Goal: Communication & Community: Answer question/provide support

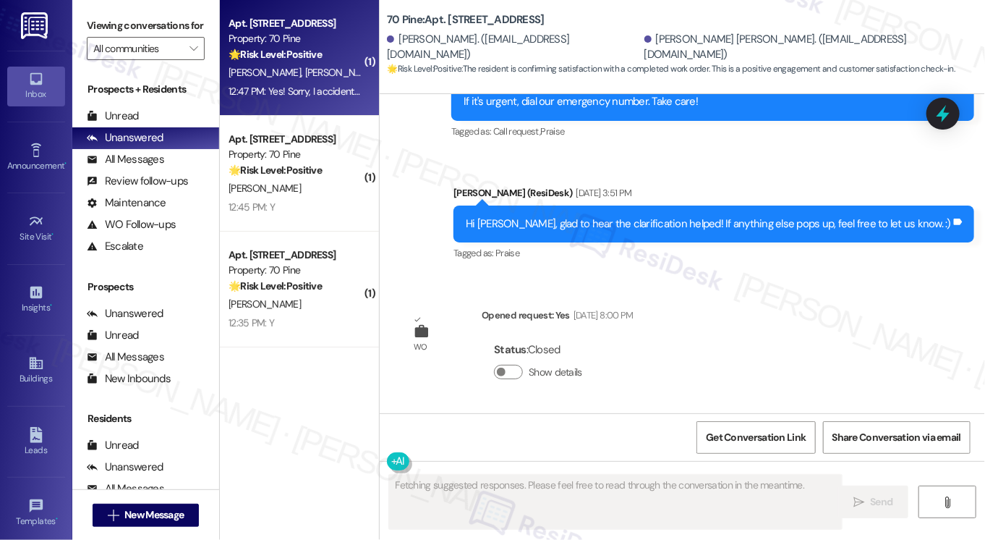
scroll to position [5280, 0]
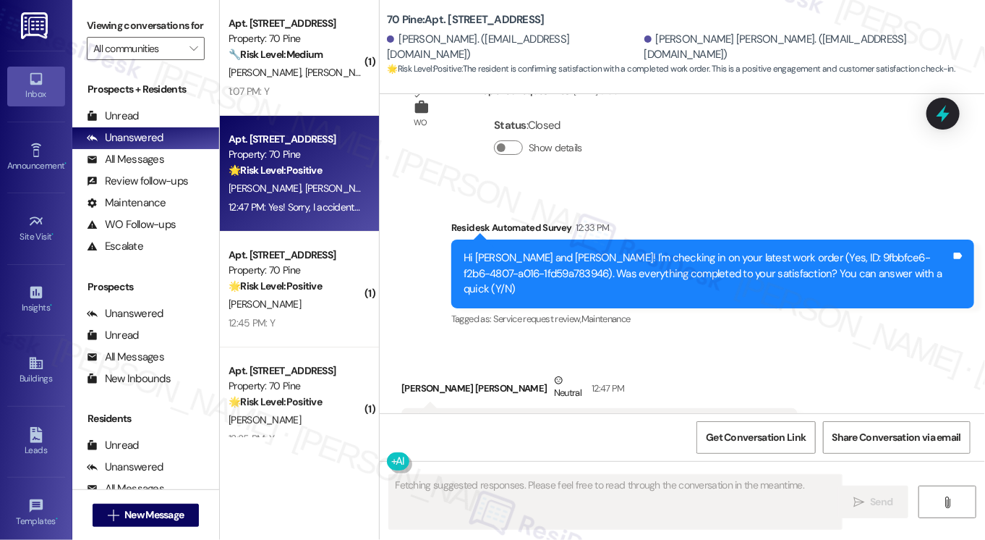
click at [592, 419] on div "Yes! Sorry, I accidentally submitted that but deleted it the next day. We're al…" at bounding box center [594, 426] width 361 height 15
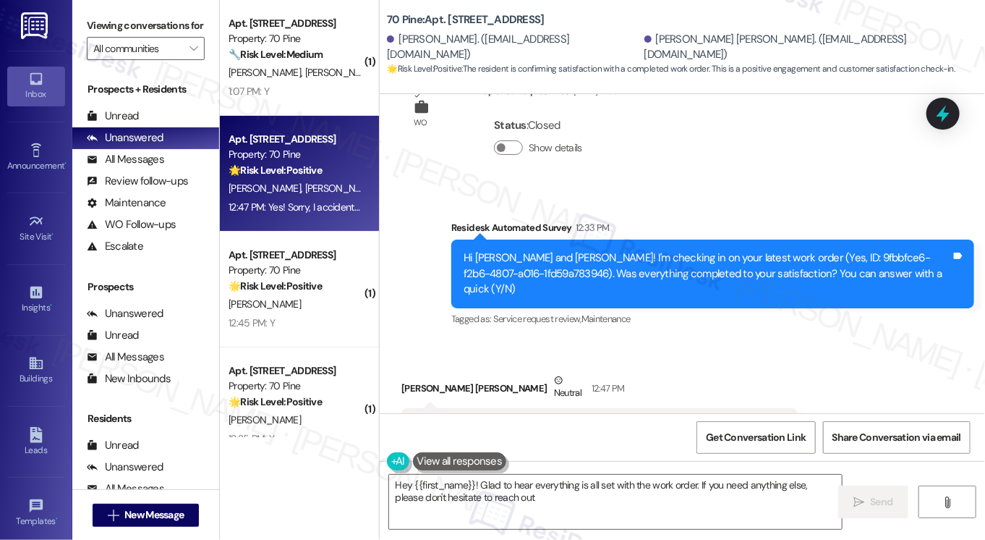
type textarea "Hey {{first_name}}! Glad to hear everything is all set with the work order. If …"
click at [677, 250] on div "Hi [PERSON_NAME] and [PERSON_NAME]! I'm checking in on your latest work order (…" at bounding box center [708, 273] width 488 height 46
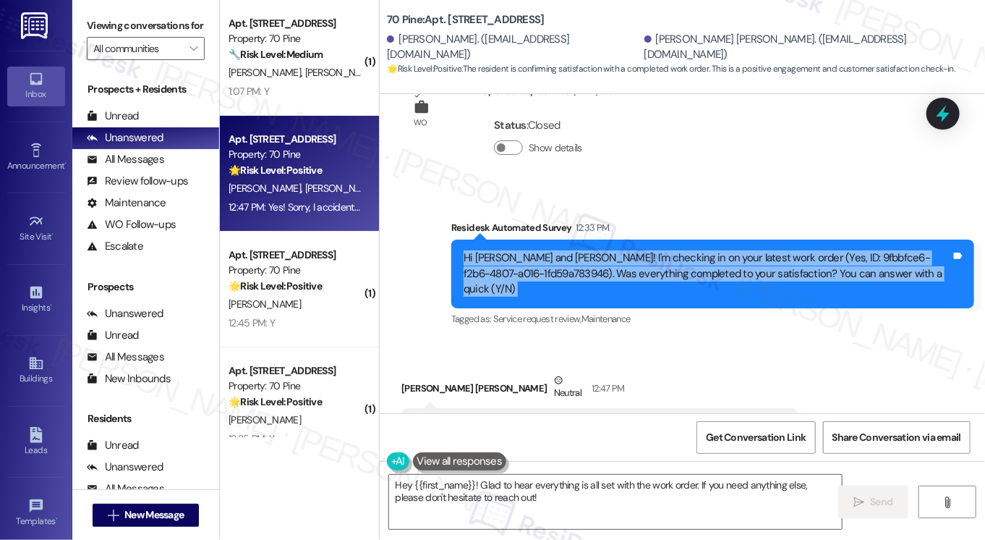
click at [677, 250] on div "Hi [PERSON_NAME] and [PERSON_NAME]! I'm checking in on your latest work order (…" at bounding box center [708, 273] width 488 height 46
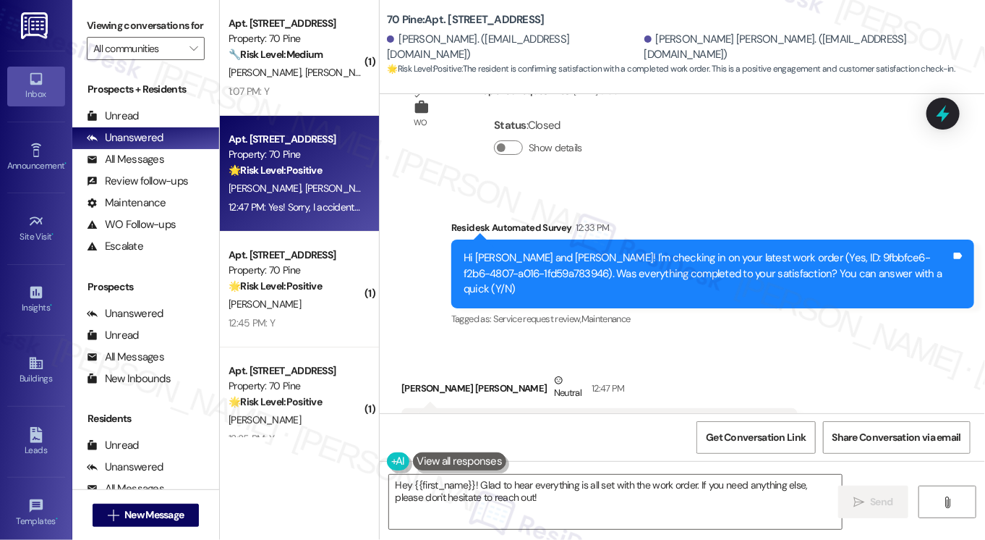
click at [569, 419] on div "Yes! Sorry, I accidentally submitted that but deleted it the next day. We're al…" at bounding box center [594, 426] width 361 height 15
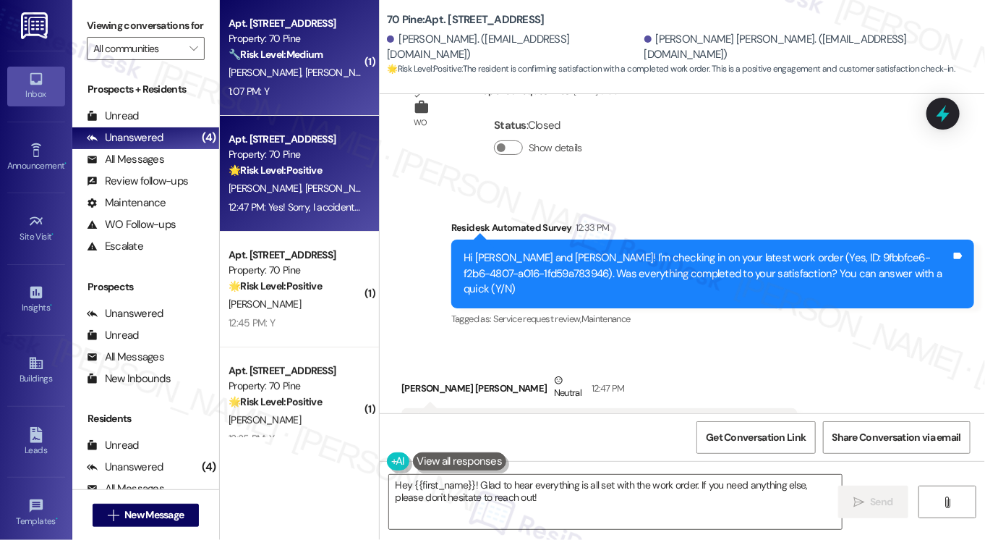
click at [333, 57] on div "🔧 Risk Level: Medium The resident responded 'Y' confirming the work order was c…" at bounding box center [296, 54] width 134 height 15
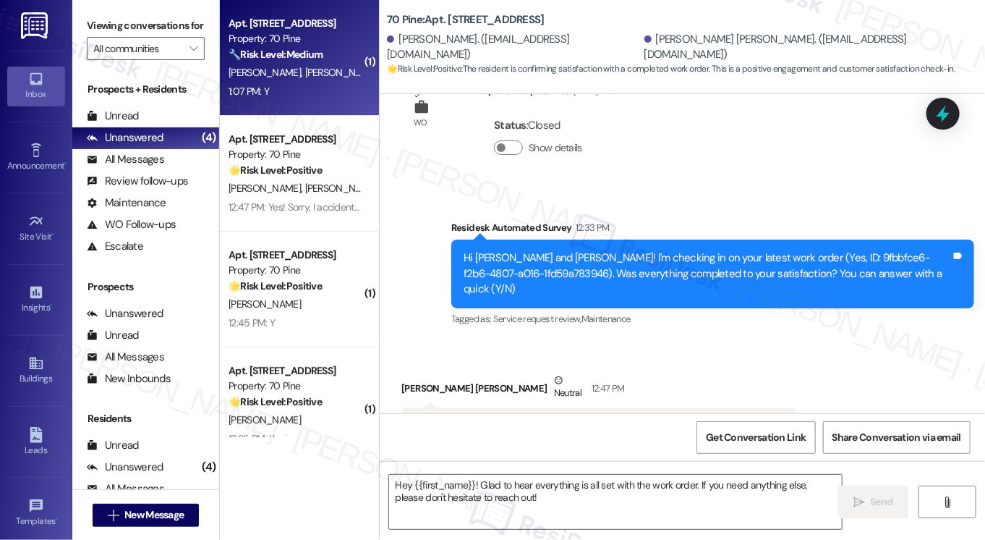
type textarea "Fetching suggested responses. Please feel free to read through the conversation…"
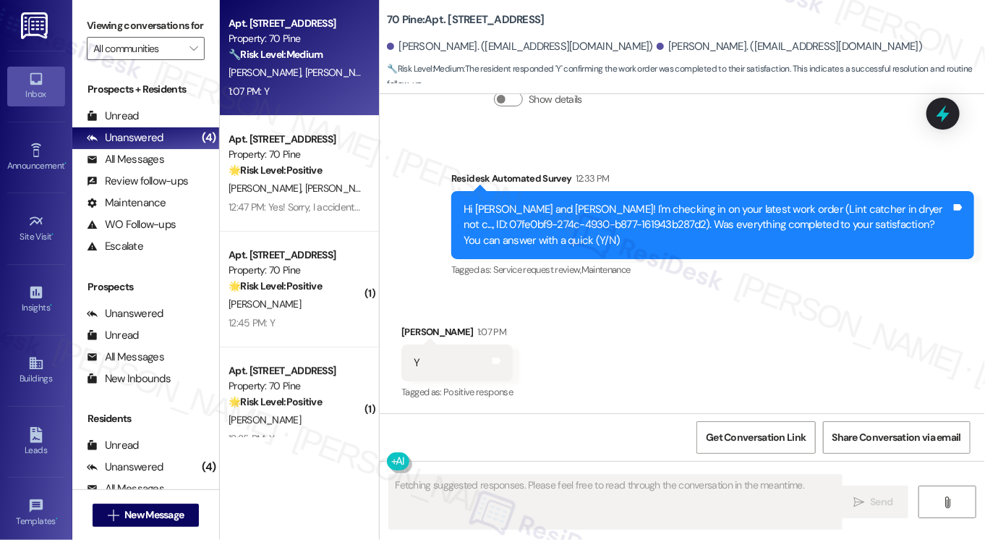
scroll to position [1234, 0]
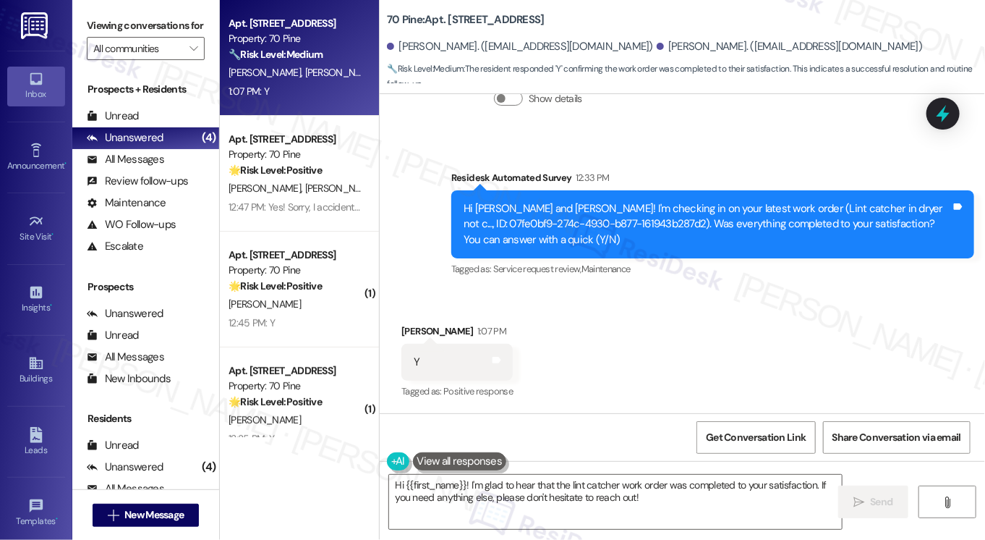
click at [124, 29] on label "Viewing conversations for" at bounding box center [146, 25] width 118 height 22
click at [527, 485] on textarea "Hi {{first_name}}! I'm glad to hear that the lint catcher work order was comple…" at bounding box center [615, 502] width 453 height 54
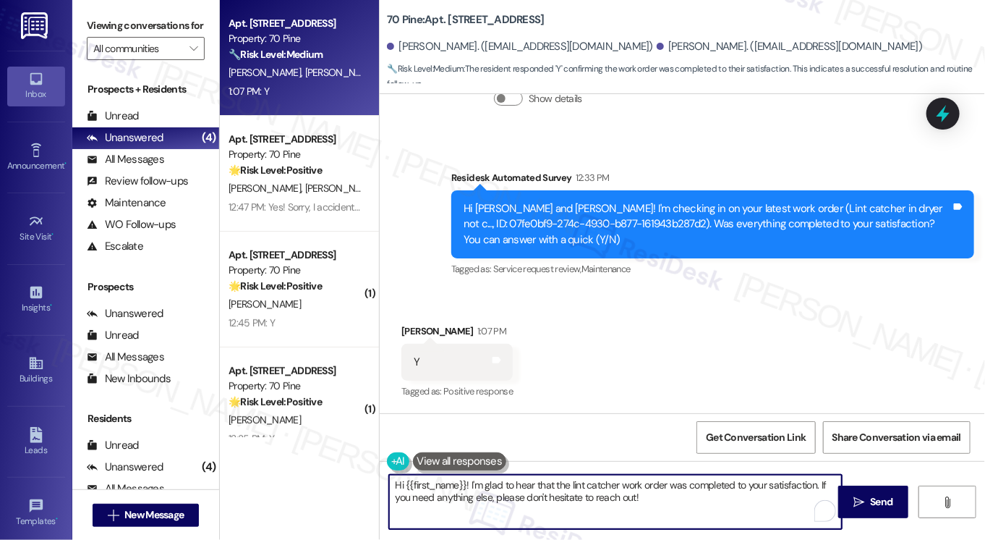
click at [689, 504] on textarea "Hi {{first_name}}! I'm glad to hear that the lint catcher work order was comple…" at bounding box center [615, 502] width 453 height 54
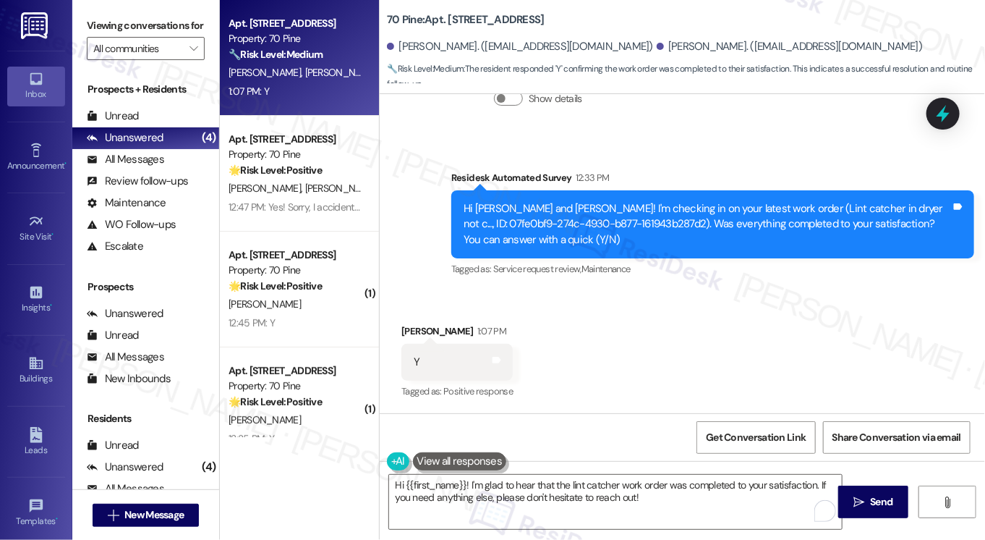
click at [103, 20] on label "Viewing conversations for" at bounding box center [146, 25] width 118 height 22
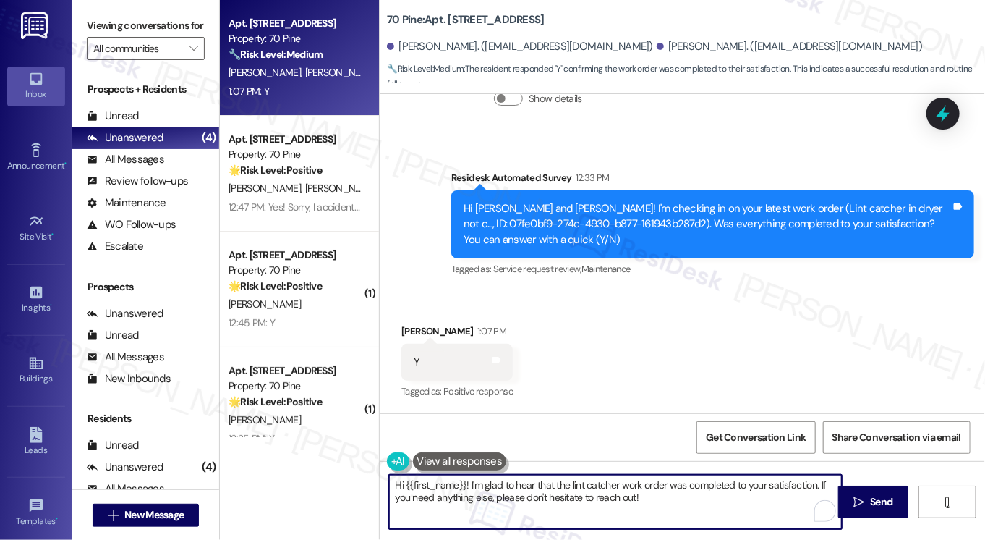
drag, startPoint x: 740, startPoint y: 505, endPoint x: 818, endPoint y: 480, distance: 82.1
click at [818, 480] on textarea "Hi {{first_name}}! I'm glad to hear that the lint catcher work order was comple…" at bounding box center [615, 502] width 453 height 54
paste textarea "I may also ask....has {{property}} been living up to your expectations so far?"
click at [418, 328] on div "[PERSON_NAME] 1:07 PM" at bounding box center [457, 333] width 111 height 20
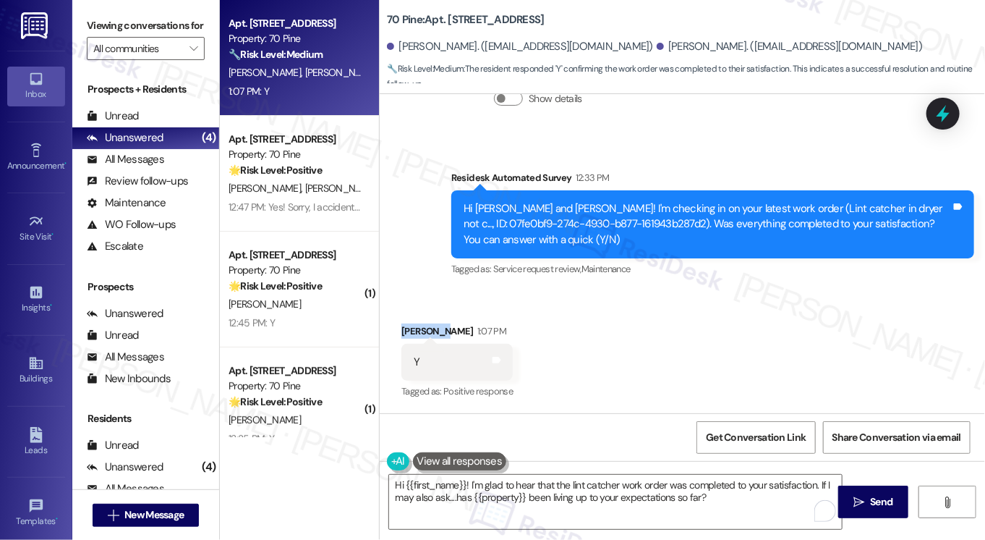
click at [418, 328] on div "[PERSON_NAME] 1:07 PM" at bounding box center [457, 333] width 111 height 20
copy div "Victoria"
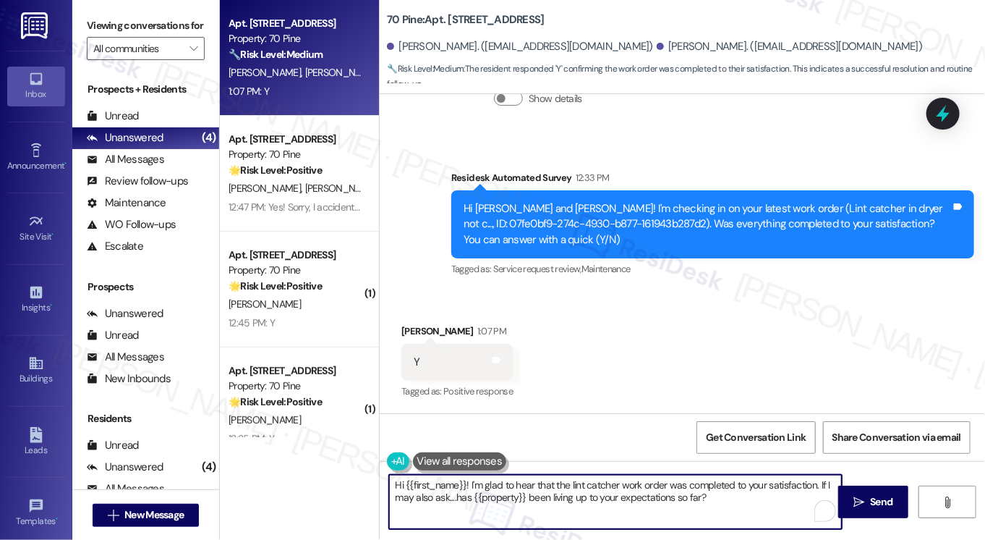
drag, startPoint x: 403, startPoint y: 483, endPoint x: 462, endPoint y: 483, distance: 59.3
click at [462, 483] on textarea "Hi {{first_name}}! I'm glad to hear that the lint catcher work order was comple…" at bounding box center [615, 502] width 453 height 54
paste textarea "Victoria"
type textarea "Hi [PERSON_NAME]! I'm glad to hear that the lint catcher work order was complet…"
click at [705, 512] on textarea "Hi [PERSON_NAME]! I'm glad to hear that the lint catcher work order was complet…" at bounding box center [615, 502] width 453 height 54
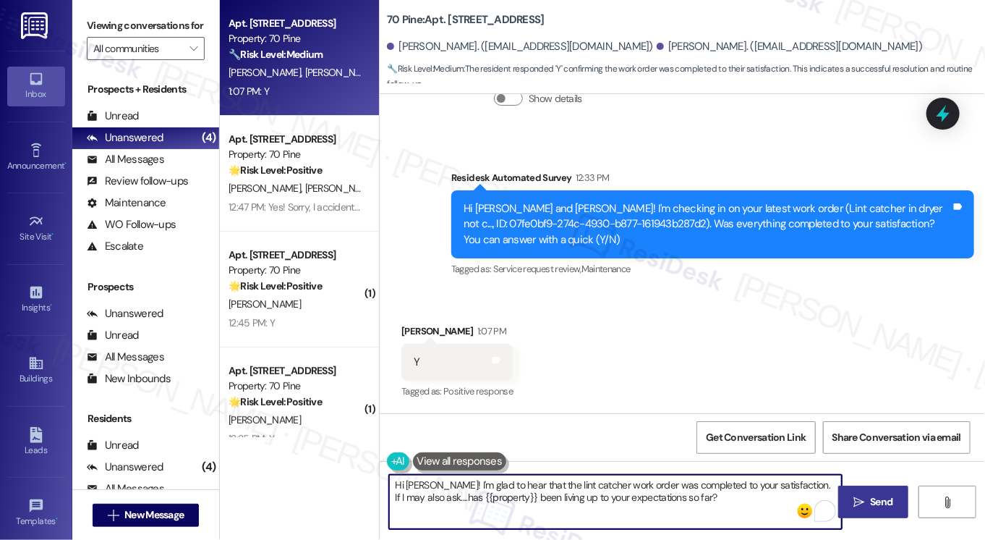
click at [874, 506] on span "Send" at bounding box center [881, 501] width 22 height 15
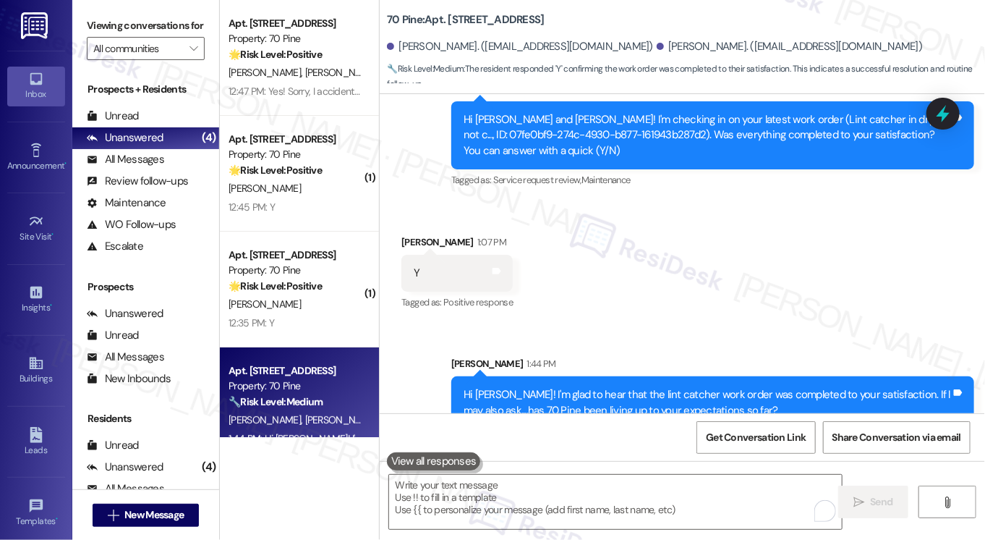
scroll to position [1351, 0]
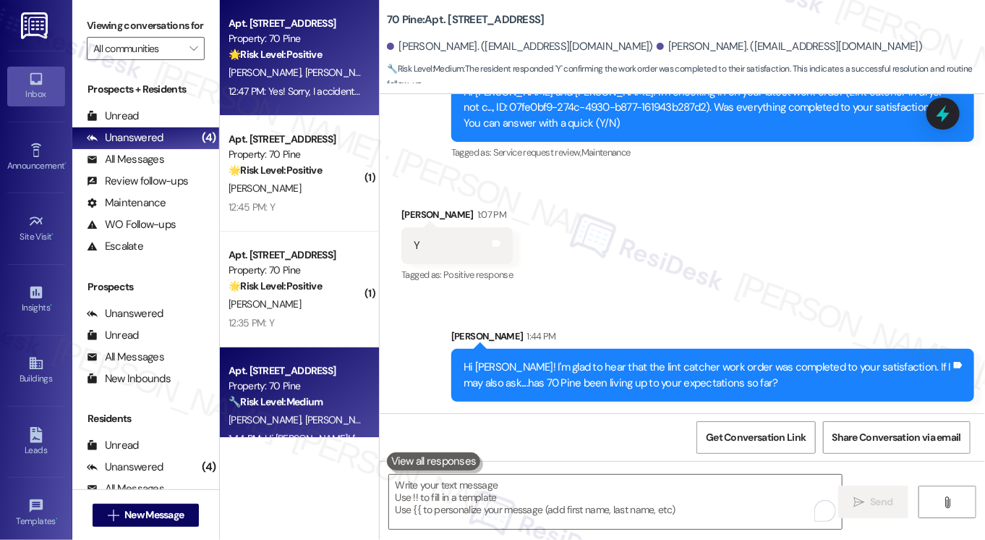
click at [324, 78] on div "[PERSON_NAME] [PERSON_NAME]" at bounding box center [295, 73] width 137 height 18
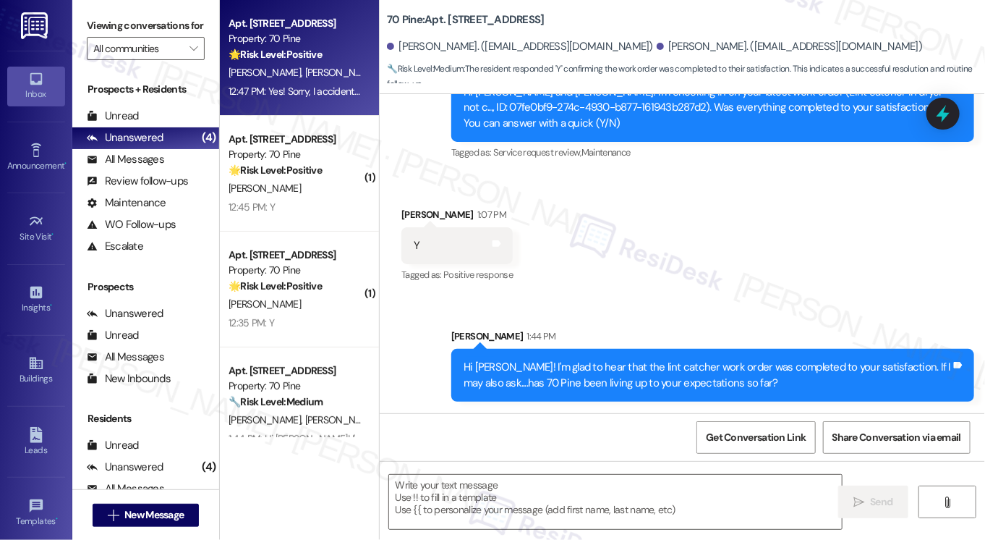
type textarea "Fetching suggested responses. Please feel free to read through the conversation…"
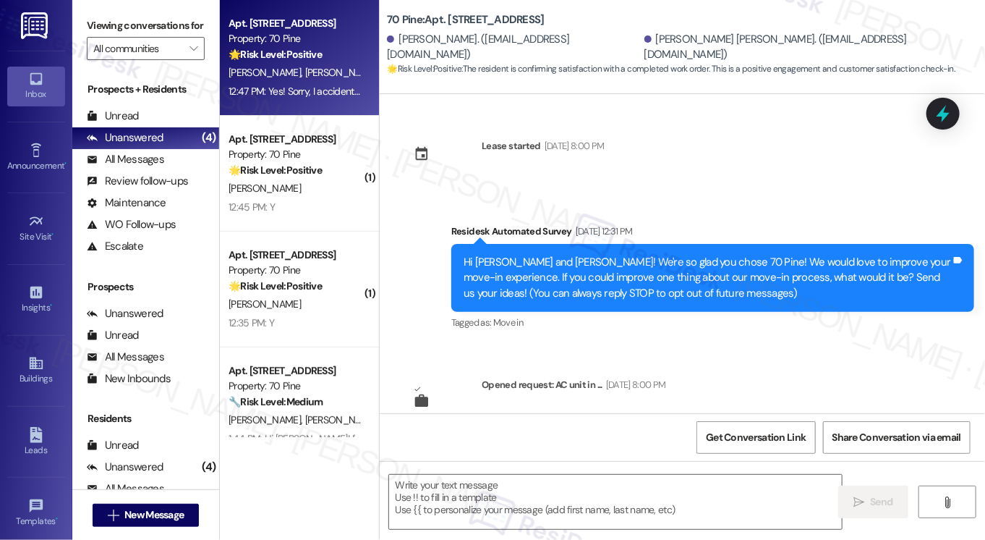
scroll to position [5280, 0]
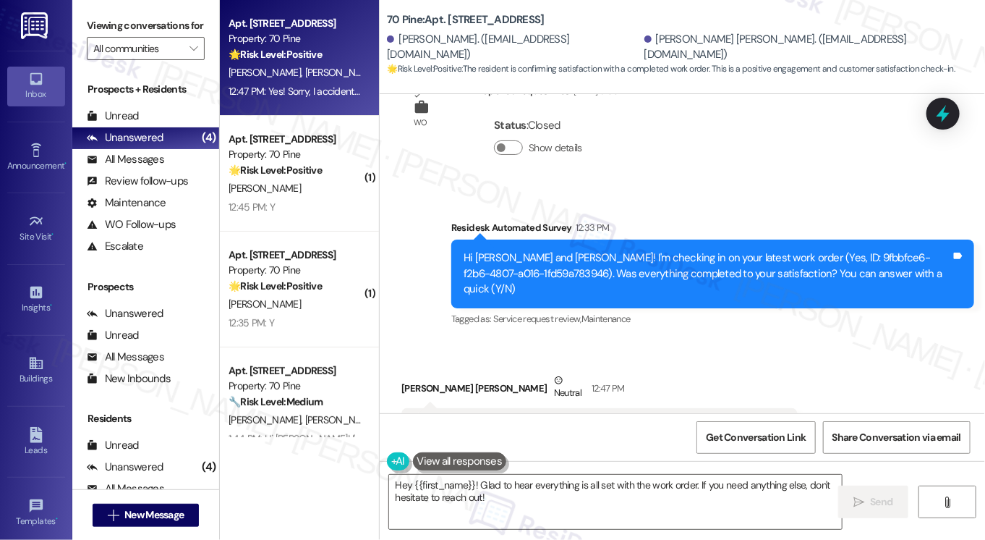
click at [384, 340] on div "Received via SMS [PERSON_NAME] [PERSON_NAME] Neutral 12:47 PM Yes! Sorry, I acc…" at bounding box center [683, 408] width 606 height 137
copy div "[PERSON_NAME]"
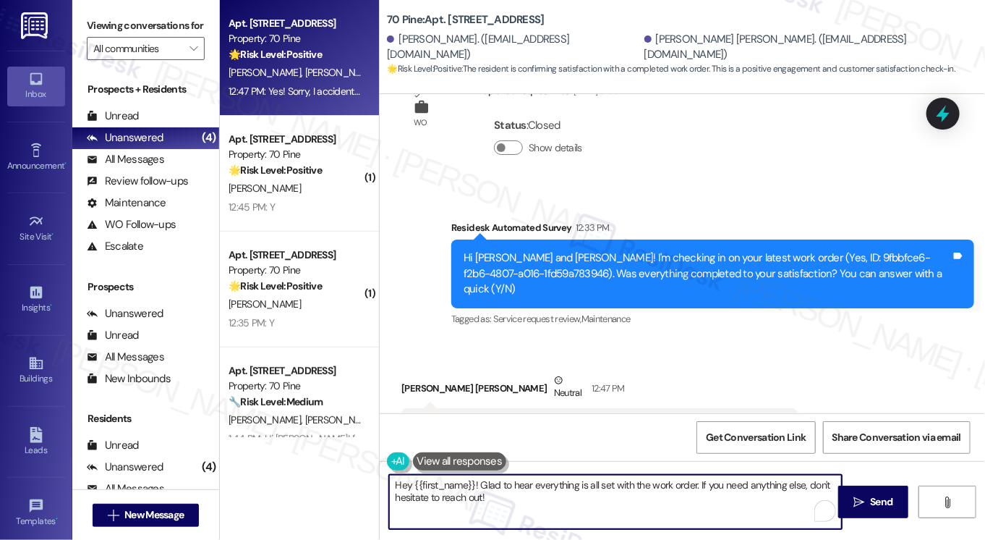
drag, startPoint x: 470, startPoint y: 485, endPoint x: 347, endPoint y: 483, distance: 122.3
click at [362, 485] on div "Apt. 1901, [STREET_ADDRESS] Property: 70 Pine 🌟 Risk Level: Positive The reside…" at bounding box center [602, 270] width 765 height 540
paste textarea "[PERSON_NAME]"
click at [651, 480] on textarea "Hi [PERSON_NAME]! Glad to hear everything is all set with the work order. If yo…" at bounding box center [615, 502] width 453 height 54
click at [428, 485] on textarea "Hi [PERSON_NAME]! Glad to hear everything is all set with the work order. If yo…" at bounding box center [615, 502] width 453 height 54
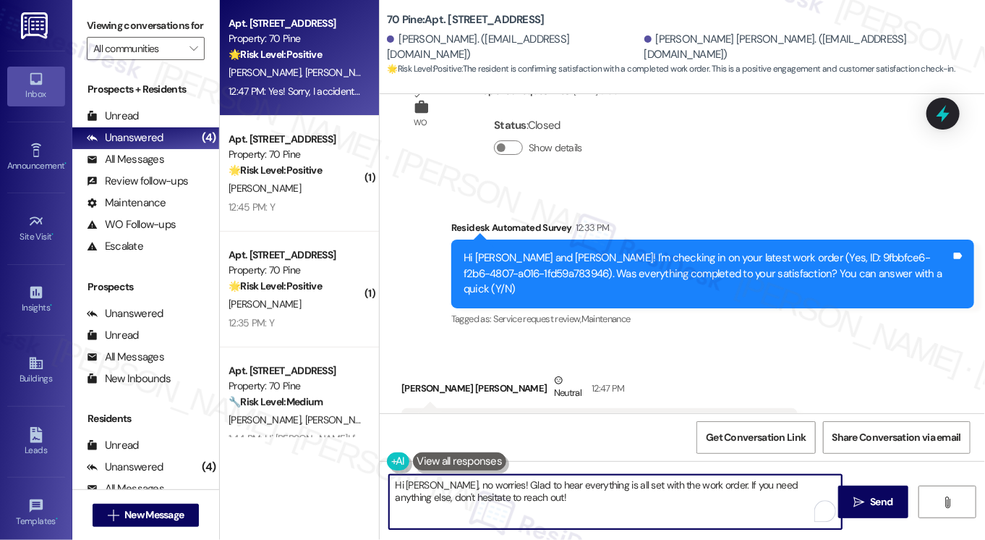
drag, startPoint x: 700, startPoint y: 483, endPoint x: 747, endPoint y: 516, distance: 57.0
click at [747, 516] on textarea "Hi [PERSON_NAME], no worries! Glad to hear everything is all set with the work …" at bounding box center [615, 502] width 453 height 54
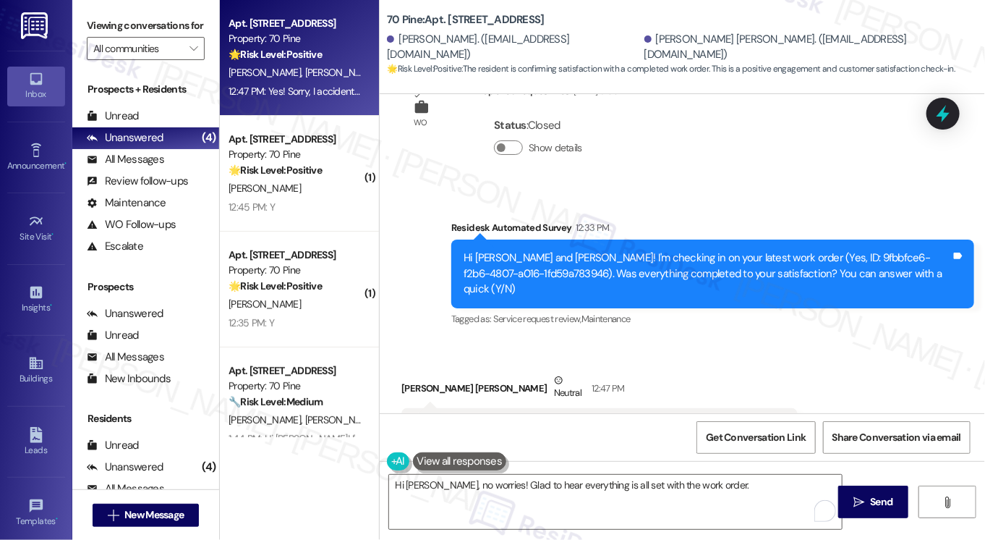
drag, startPoint x: 92, startPoint y: 12, endPoint x: 120, endPoint y: 20, distance: 29.1
click at [92, 12] on div "Viewing conversations for All communities " at bounding box center [145, 37] width 147 height 75
click at [715, 488] on textarea "Hi [PERSON_NAME], no worries! Glad to hear everything is all set with the work …" at bounding box center [615, 502] width 453 height 54
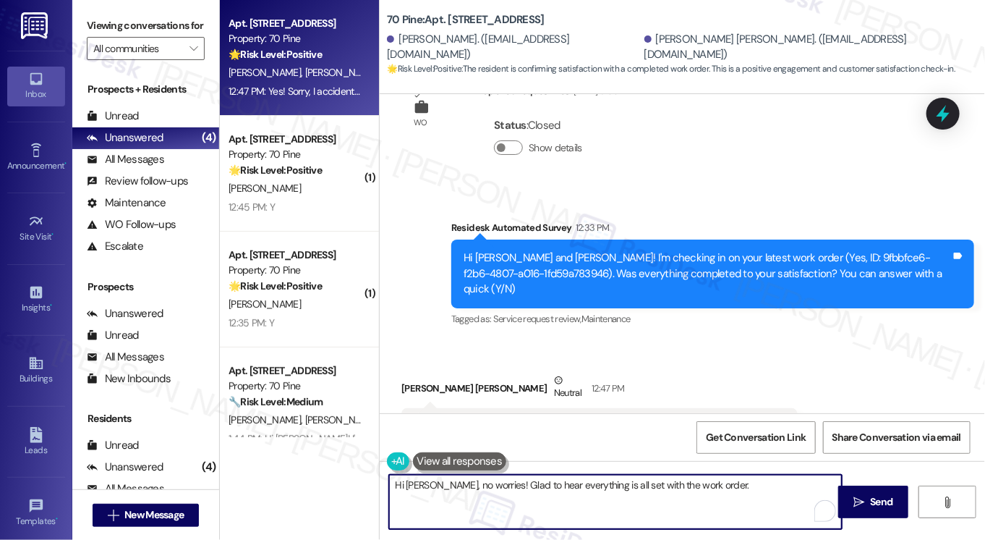
paste textarea "If I may also ask....has {{property}} been living up to your expectations so fa…"
type textarea "Hi [PERSON_NAME], no worries! Glad to hear everything is all set with the work …"
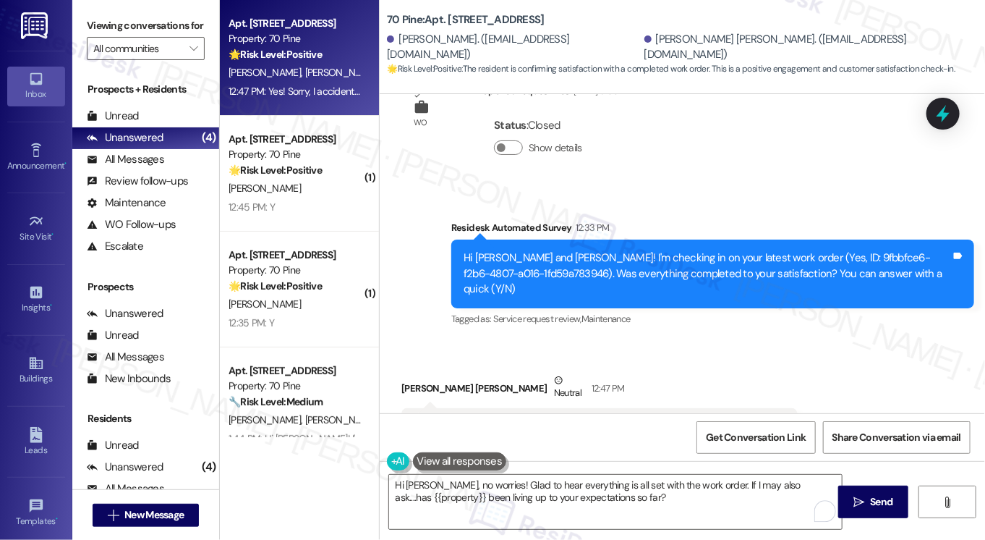
click at [744, 362] on div "Received via SMS [PERSON_NAME] [PERSON_NAME] Neutral 12:47 PM Yes! Sorry, I acc…" at bounding box center [600, 420] width 418 height 116
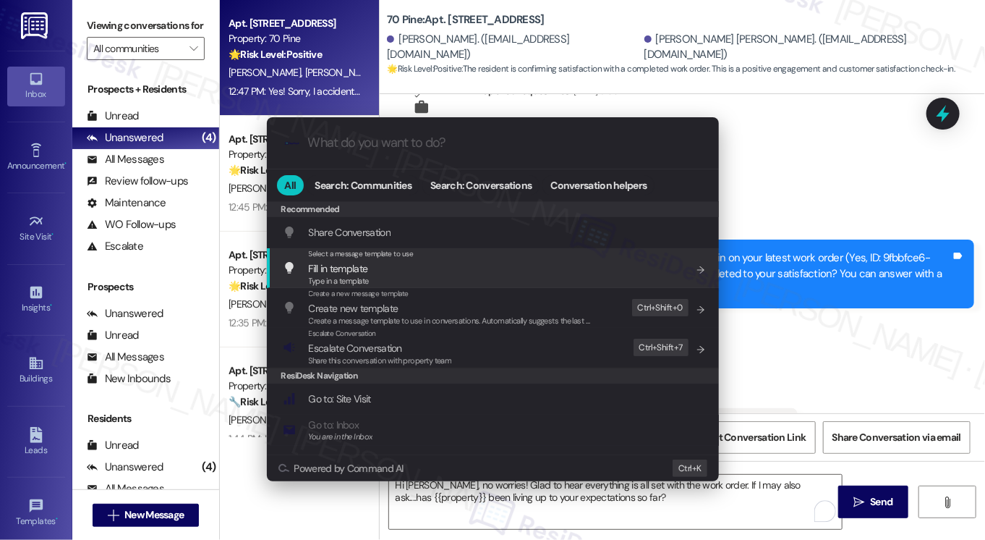
click at [823, 333] on div ".cls-1{fill:#0a055f;}.cls-2{fill:#0cc4c4;} resideskLogoBlueOrange All Search: C…" at bounding box center [492, 270] width 985 height 540
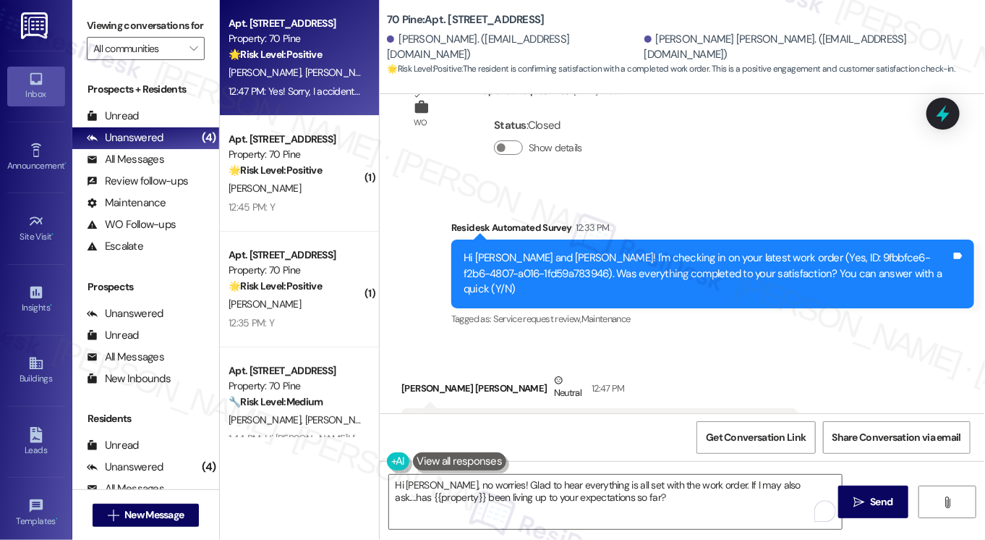
scroll to position [2931, 0]
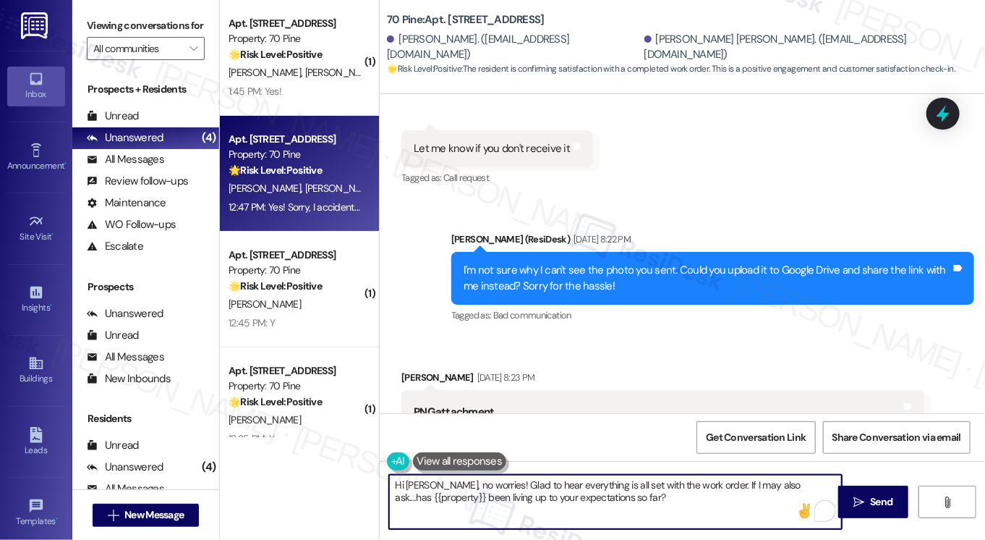
click at [615, 487] on textarea "Hi [PERSON_NAME], no worries! Glad to hear everything is all set with the work …" at bounding box center [615, 502] width 453 height 54
click at [708, 492] on textarea "Hi [PERSON_NAME], no worries! Glad to hear everything is all set with the work …" at bounding box center [615, 502] width 453 height 54
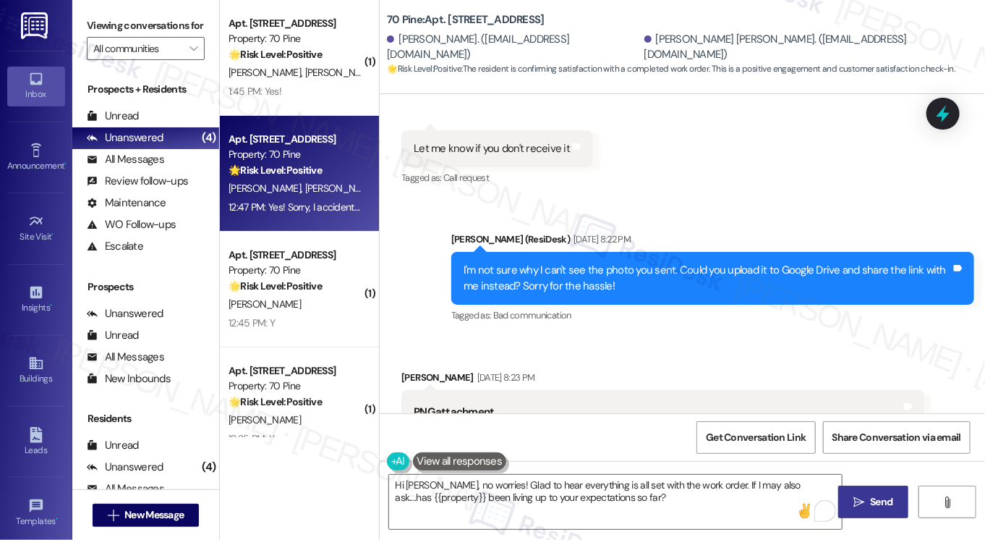
click at [868, 494] on span "Send" at bounding box center [881, 501] width 28 height 15
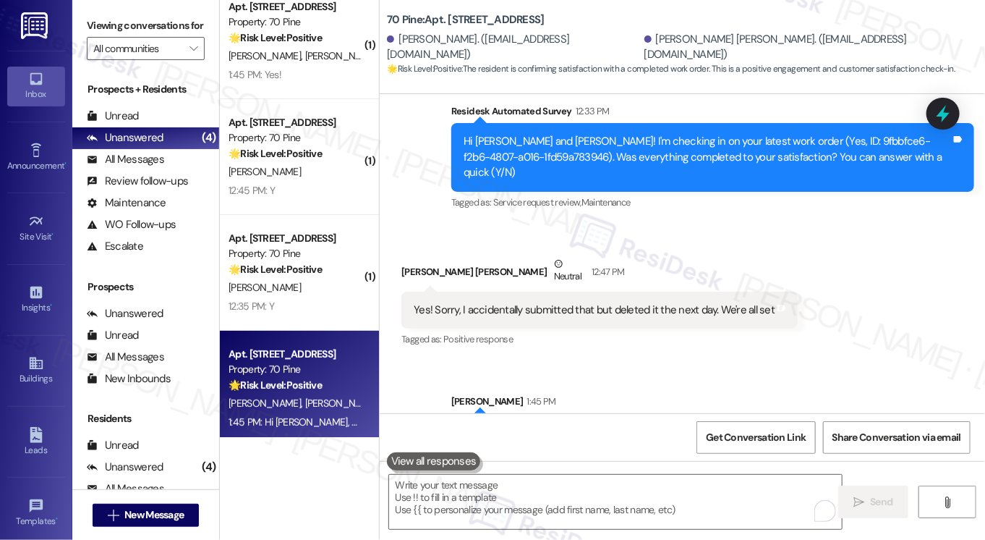
scroll to position [26, 0]
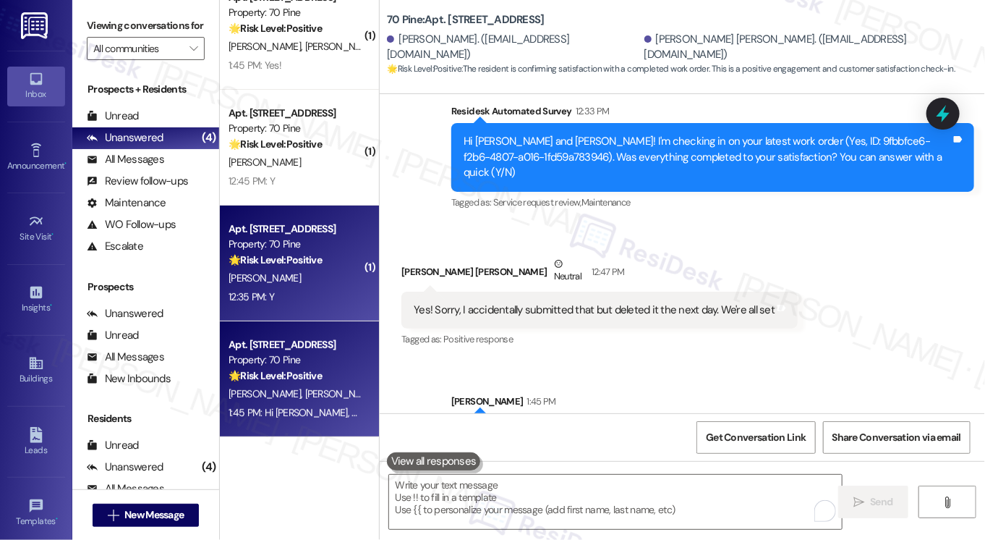
click at [287, 265] on strong "🌟 Risk Level: Positive" at bounding box center [275, 259] width 93 height 13
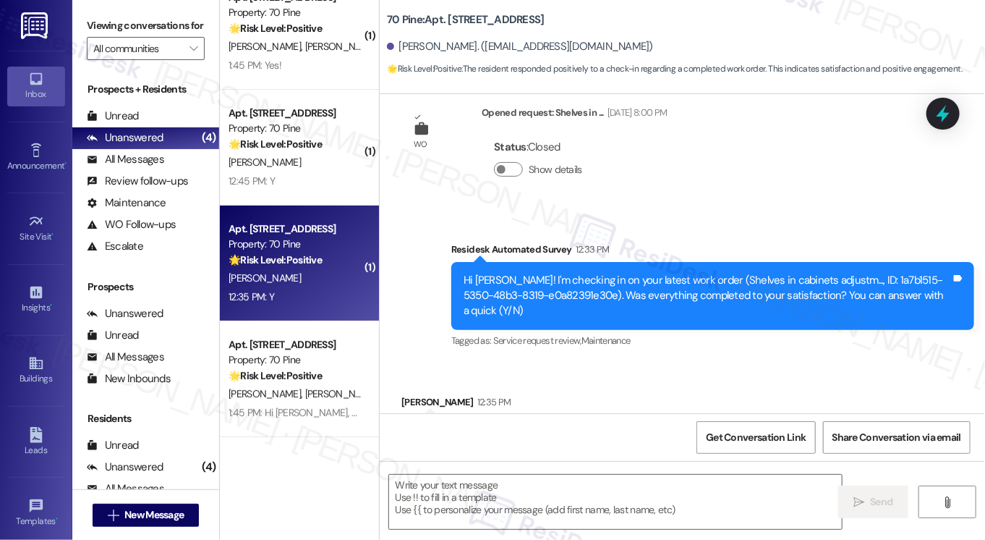
type textarea "Fetching suggested responses. Please feel free to read through the conversation…"
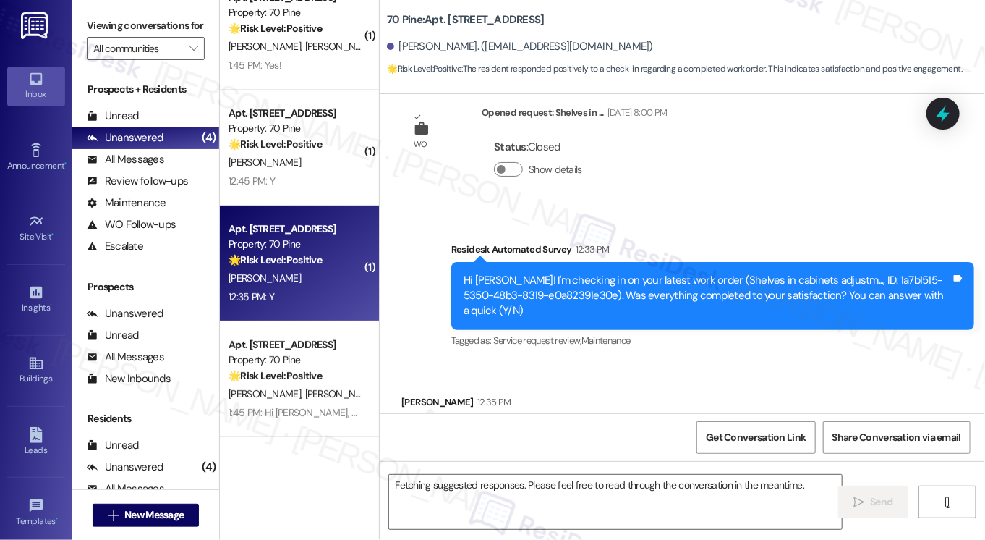
scroll to position [356, 0]
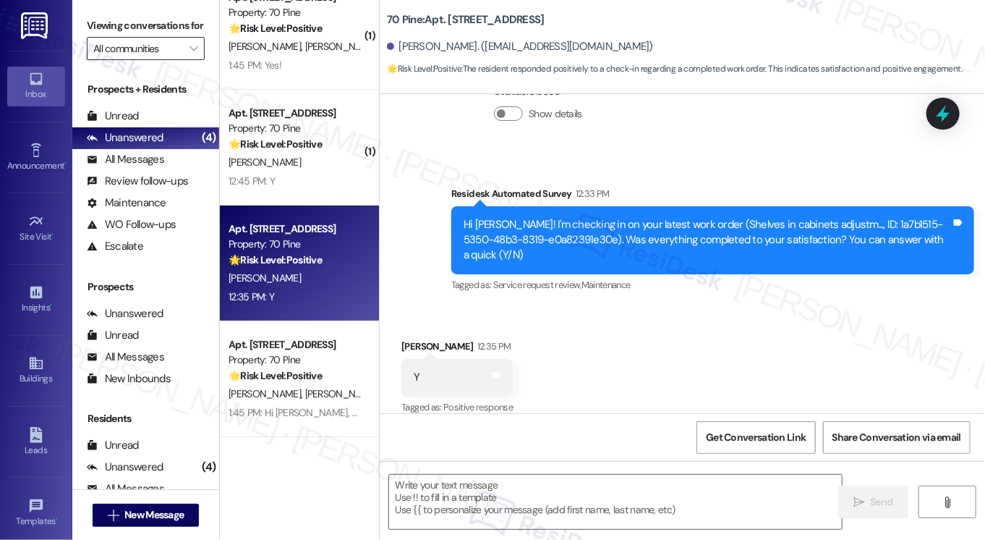
drag, startPoint x: 87, startPoint y: 28, endPoint x: 119, endPoint y: 61, distance: 46.0
click at [87, 28] on label "Viewing conversations for" at bounding box center [146, 25] width 118 height 22
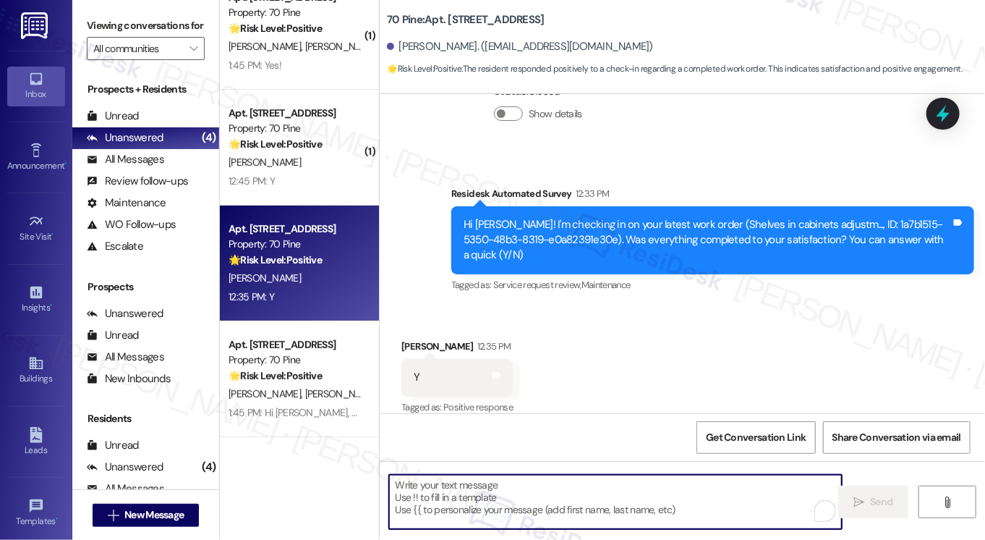
click at [479, 485] on textarea "To enrich screen reader interactions, please activate Accessibility in Grammarl…" at bounding box center [615, 502] width 453 height 54
paste textarea "Hi {{first_name}}! I'm glad to hear that the latest work order was completed to…"
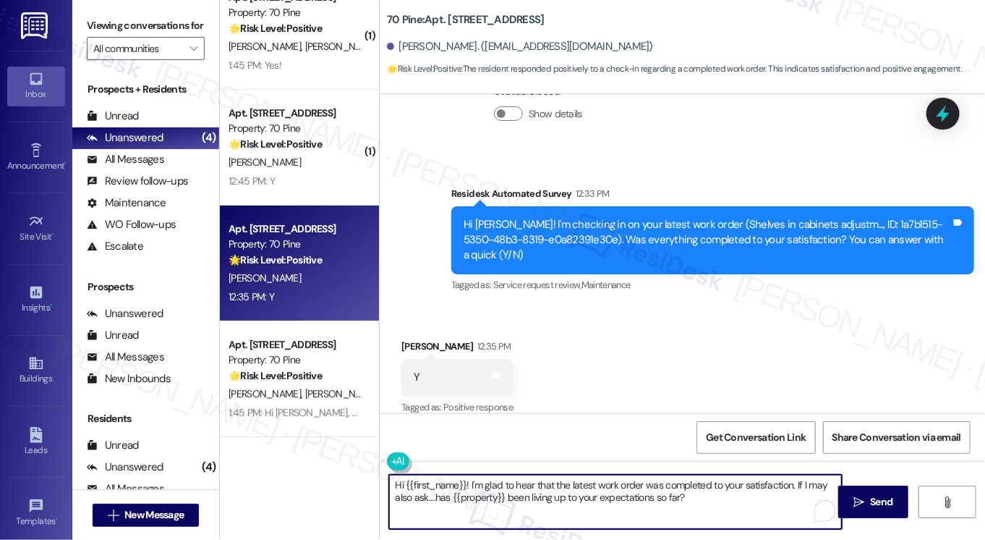
type textarea "Hi {{first_name}}! I'm glad to hear that the latest work order was completed to…"
click at [408, 339] on div "[PERSON_NAME] 12:35 PM" at bounding box center [457, 349] width 111 height 20
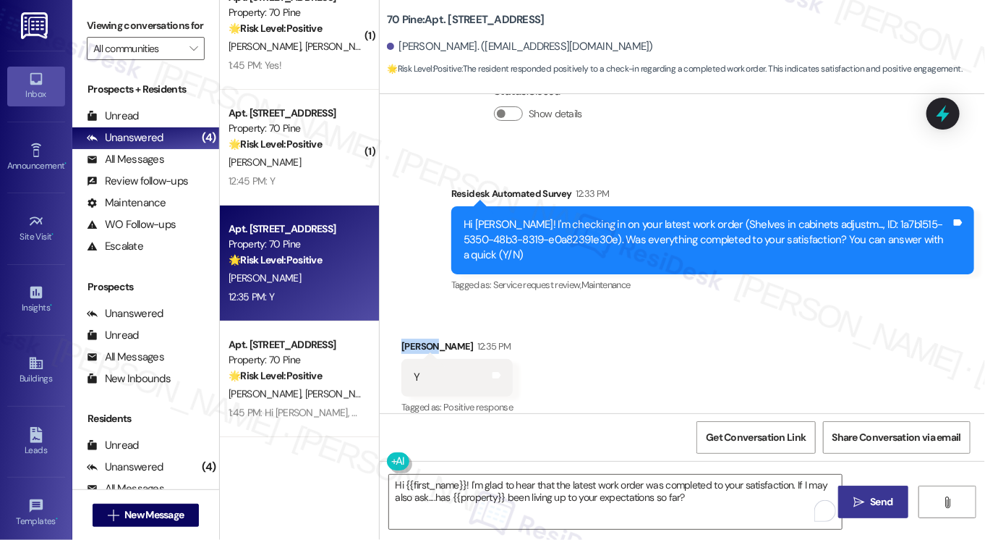
click at [880, 492] on button " Send" at bounding box center [873, 501] width 70 height 33
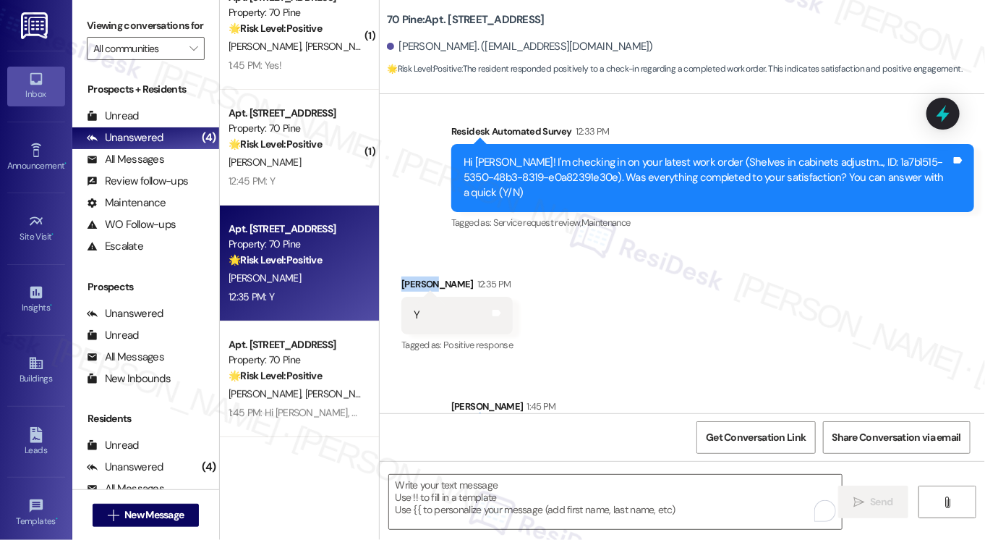
scroll to position [472, 0]
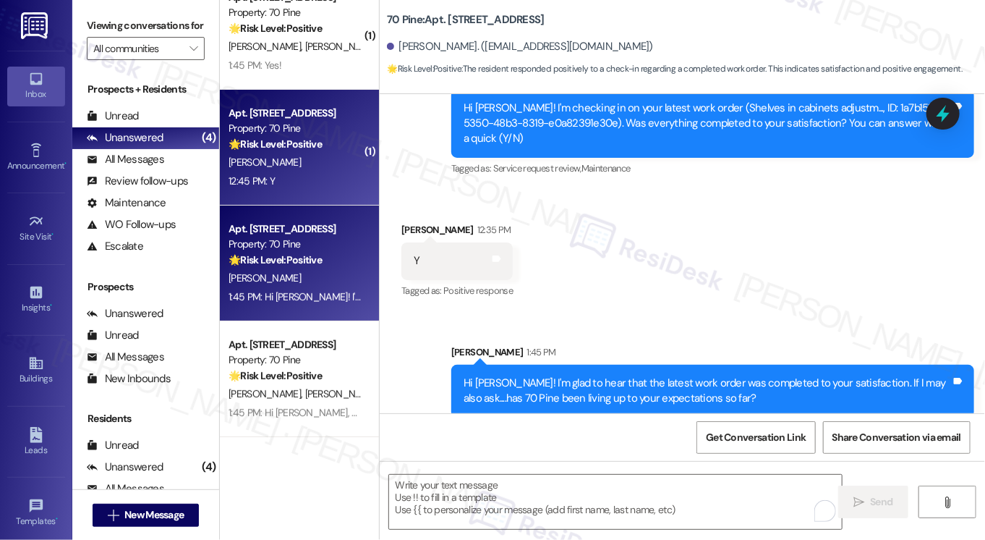
click at [316, 161] on div "[PERSON_NAME]" at bounding box center [295, 162] width 137 height 18
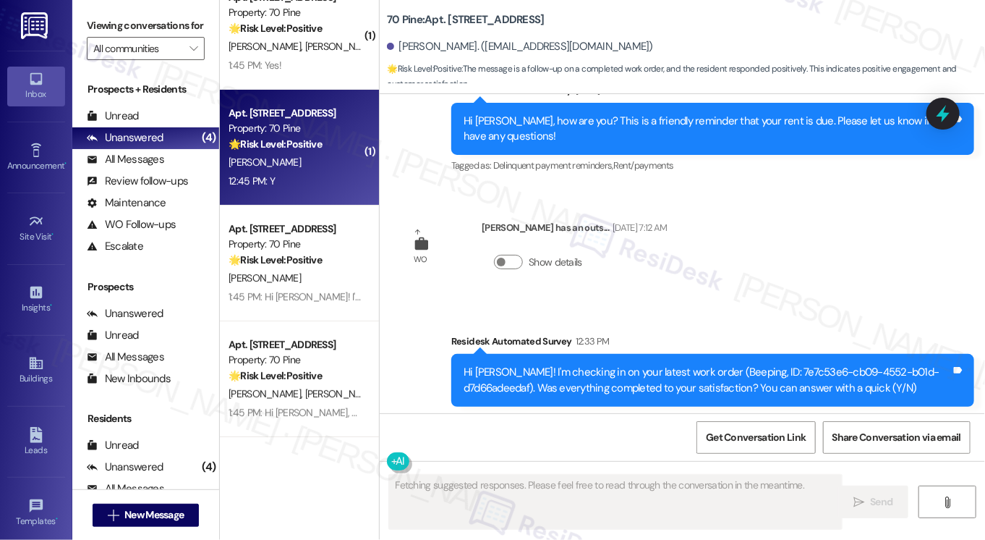
scroll to position [2906, 0]
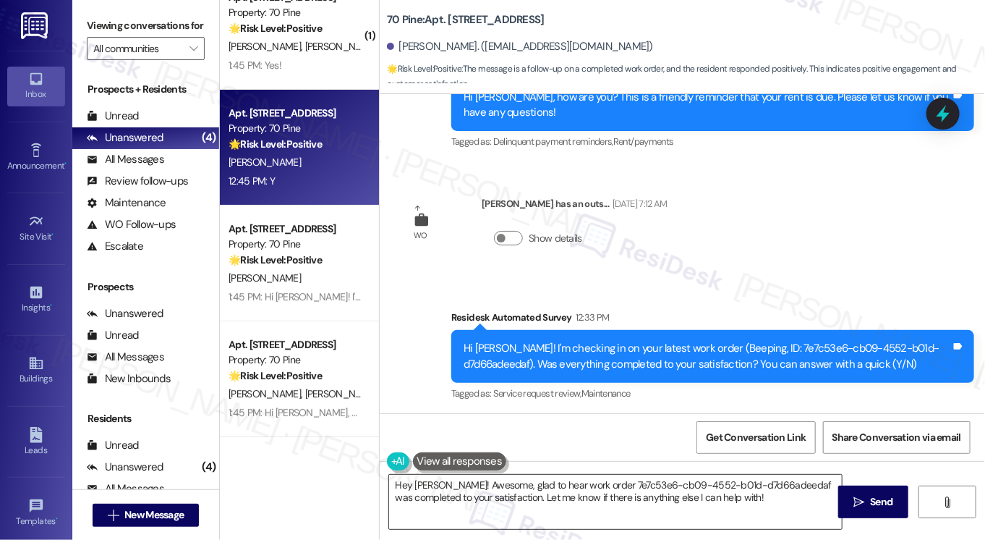
click at [779, 480] on textarea "Hey [PERSON_NAME]! Awesome, glad to hear work order 7e7c53e6-cb09-4552-b01d-d7d…" at bounding box center [615, 502] width 453 height 54
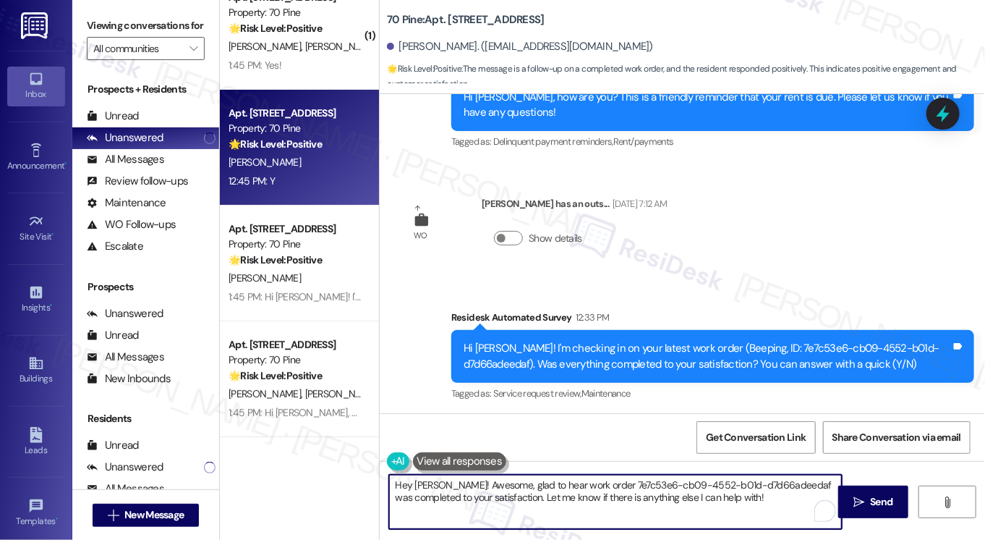
click at [780, 479] on textarea "Hey [PERSON_NAME]! Awesome, glad to hear work order 7e7c53e6-cb09-4552-b01d-d7d…" at bounding box center [615, 502] width 453 height 54
click at [780, 478] on textarea "Hey [PERSON_NAME]! Awesome, glad to hear work order 7e7c53e6-cb09-4552-b01d-d7d…" at bounding box center [615, 502] width 453 height 54
drag, startPoint x: 595, startPoint y: 487, endPoint x: 786, endPoint y: 485, distance: 191.0
click at [786, 485] on textarea "Hey [PERSON_NAME]! Awesome, glad to hear work order 7e7c53e6-cb09-4552-b01d-d7d…" at bounding box center [615, 502] width 453 height 54
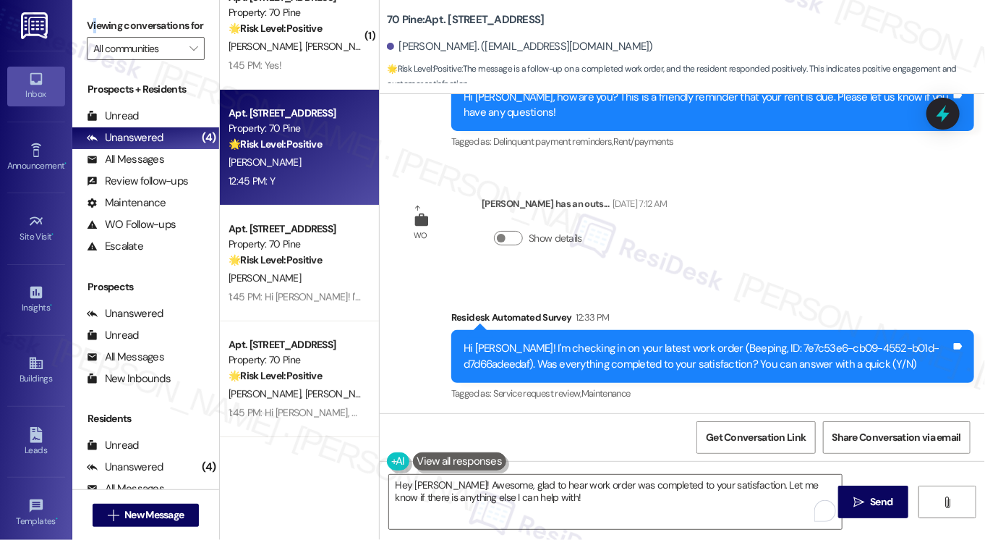
drag, startPoint x: 93, startPoint y: 18, endPoint x: 168, endPoint y: 87, distance: 101.4
click at [95, 20] on label "Viewing conversations for" at bounding box center [146, 25] width 118 height 22
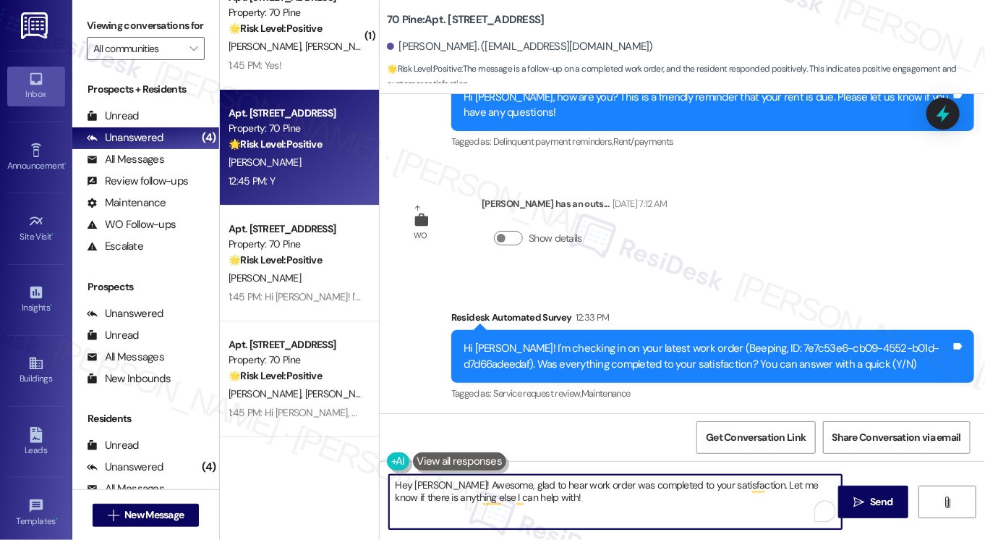
drag, startPoint x: 637, startPoint y: 506, endPoint x: 749, endPoint y: 474, distance: 116.6
click at [749, 475] on textarea "Hey [PERSON_NAME]! Awesome, glad to hear work order was completed to your satis…" at bounding box center [615, 502] width 453 height 54
paste textarea "If I may also ask....has {{property}} been living up to your expectations so fa…"
click at [405, 477] on textarea "Hey [PERSON_NAME]! Awesome, glad to hear work order was completed to your satis…" at bounding box center [615, 502] width 453 height 54
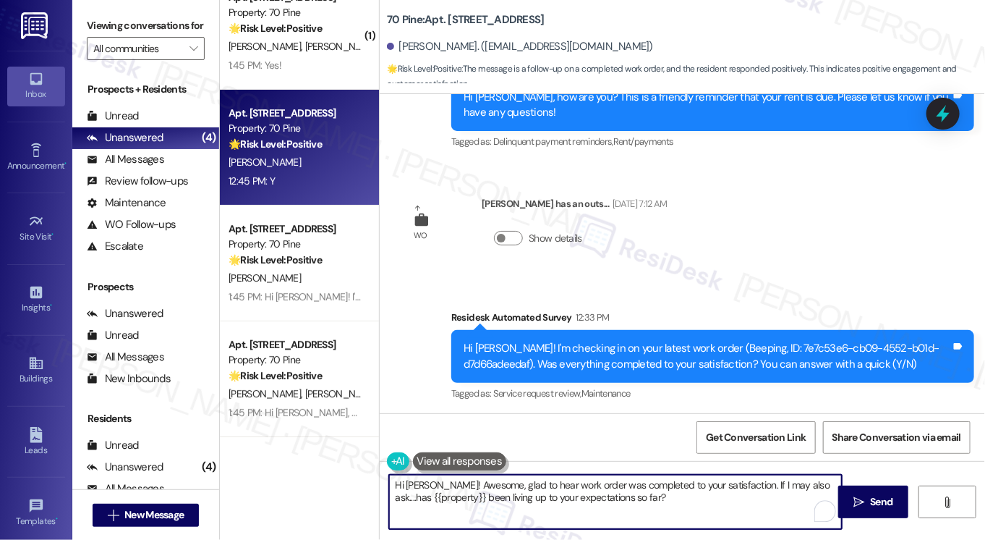
type textarea "Hi [PERSON_NAME]! Awesome, glad to hear work order was completed to your satisf…"
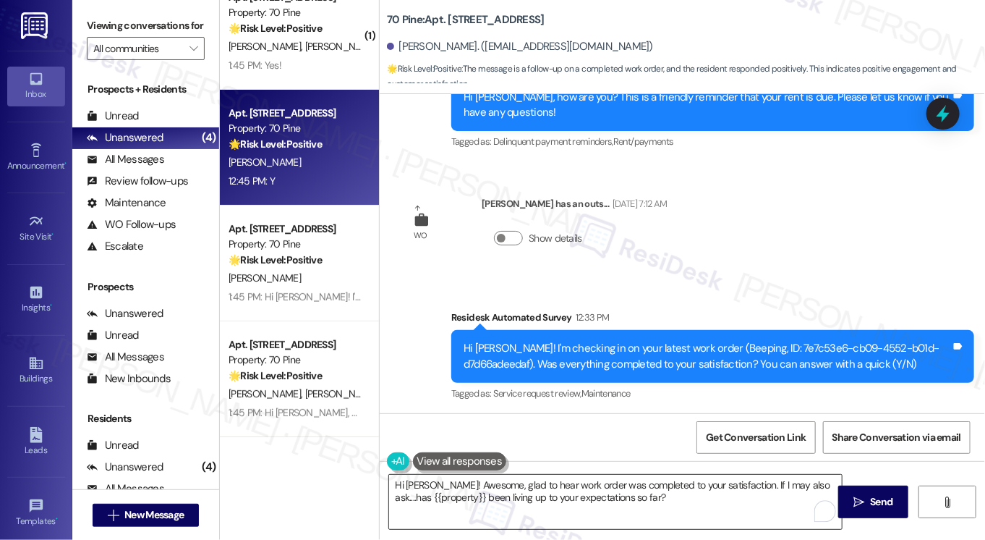
click at [697, 494] on textarea "Hi [PERSON_NAME]! Awesome, glad to hear work order was completed to your satisf…" at bounding box center [615, 502] width 453 height 54
click at [870, 490] on button " Send" at bounding box center [873, 501] width 70 height 33
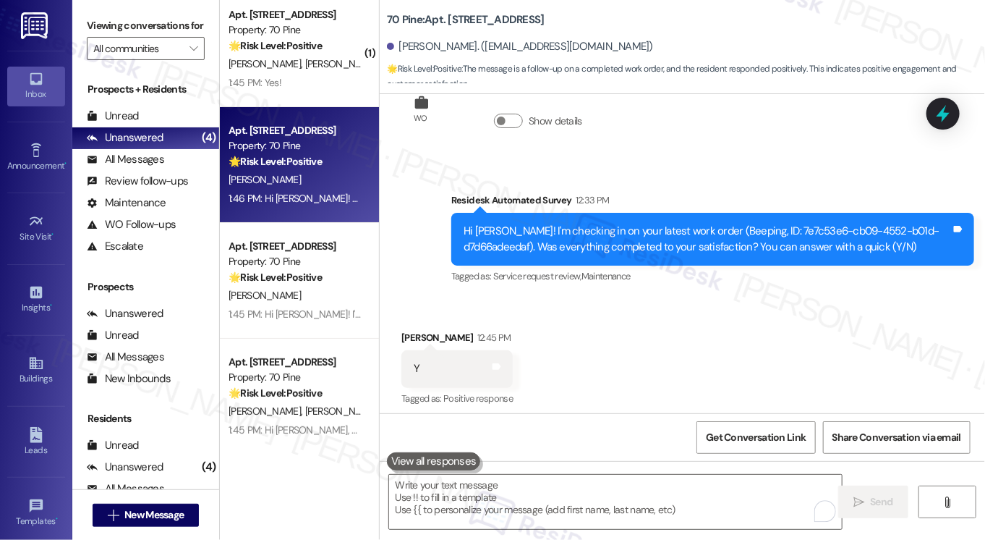
scroll to position [0, 0]
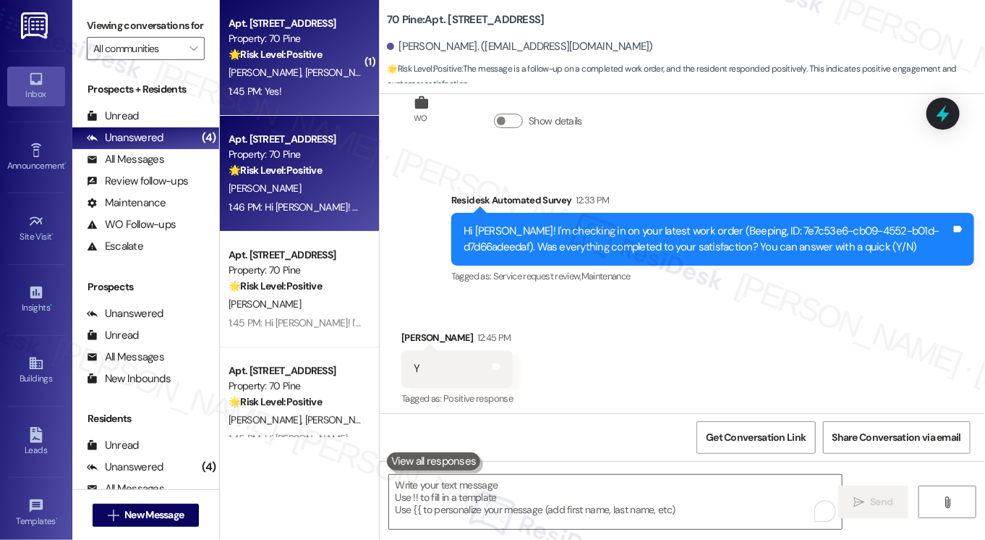
click at [299, 82] on div "1:45 PM: Yes! 1:45 PM: Yes!" at bounding box center [295, 91] width 137 height 18
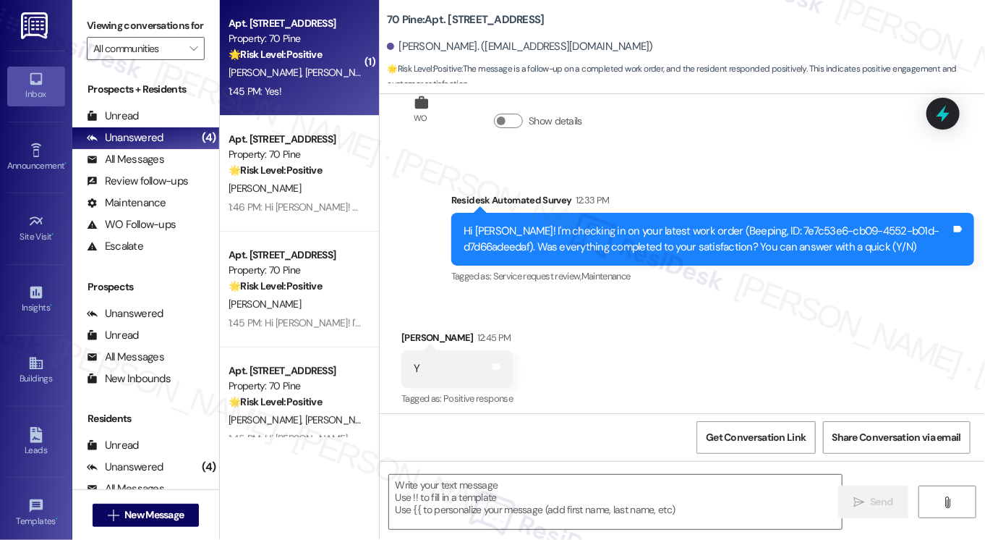
type textarea "Fetching suggested responses. Please feel free to read through the conversation…"
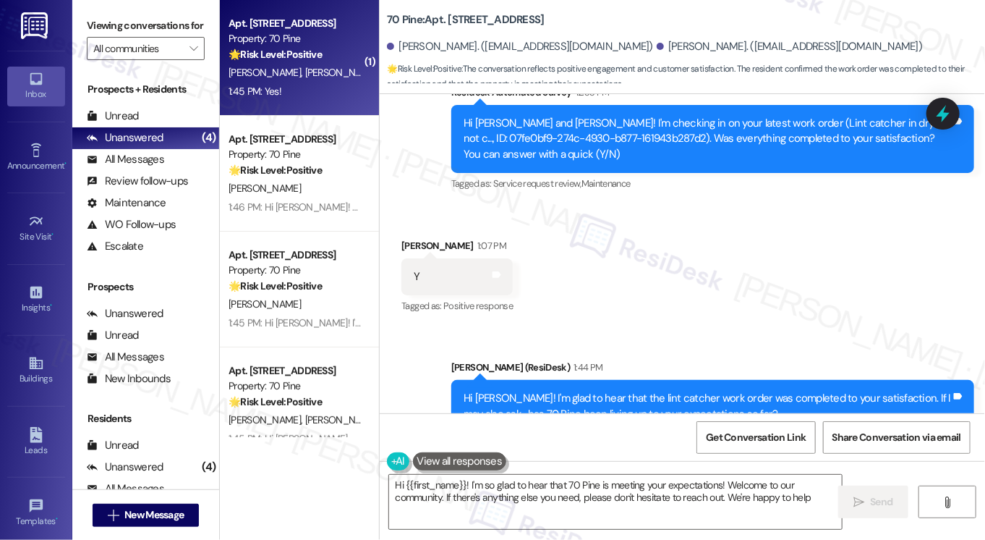
type textarea "Hi {{first_name}}! I'm so glad to hear that 70 Pine is meeting your expectation…"
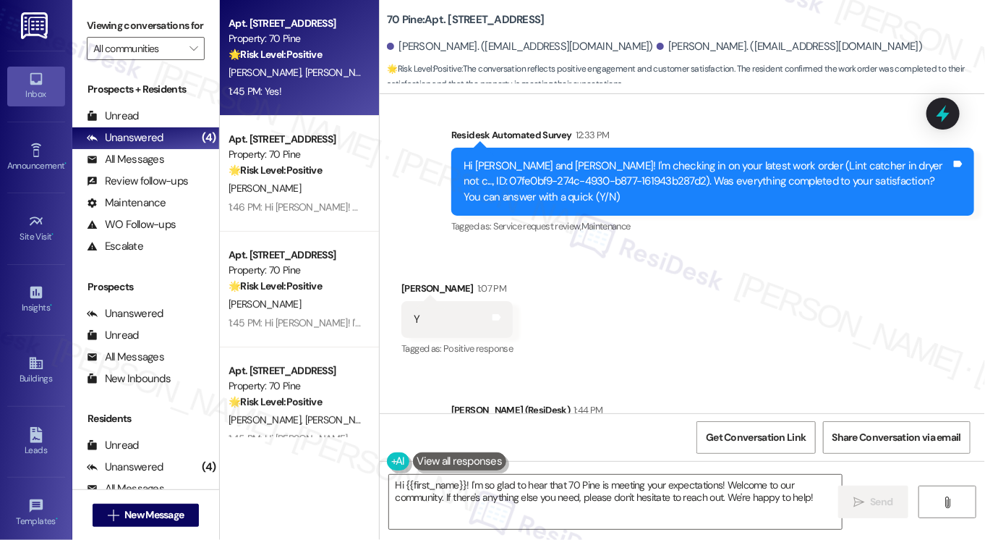
scroll to position [1494, 0]
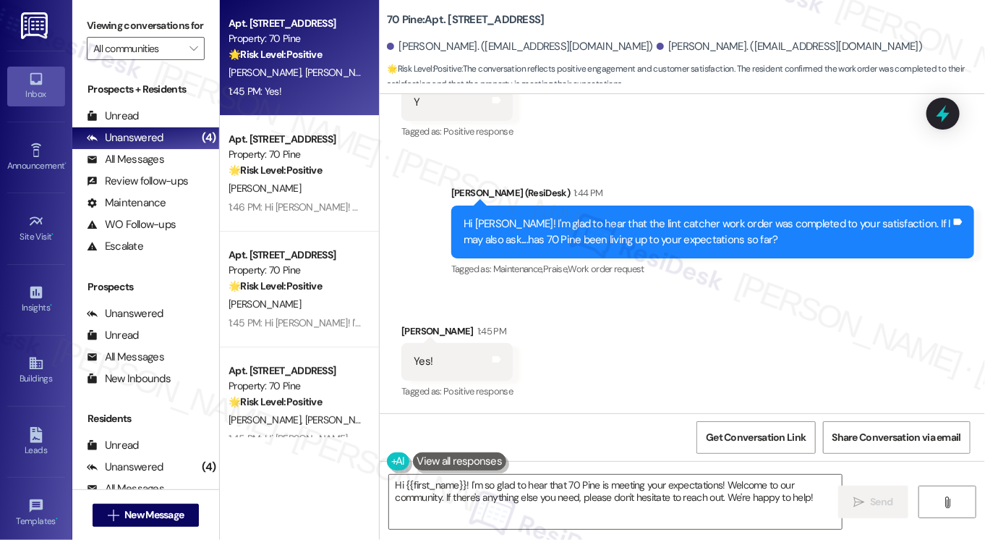
click at [95, 30] on label "Viewing conversations for" at bounding box center [146, 25] width 118 height 22
